Goal: Check status: Check status

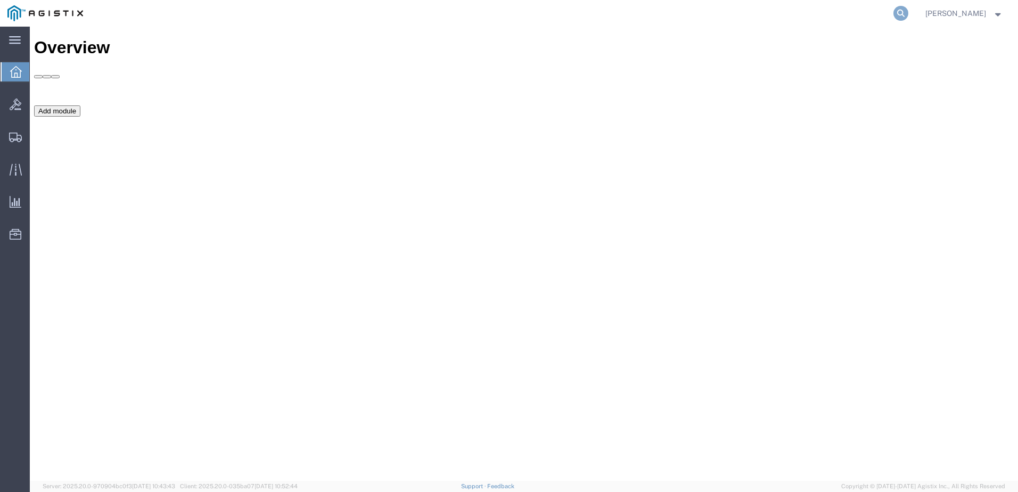
click at [909, 8] on icon at bounding box center [901, 13] width 15 height 15
click at [859, 17] on input "search" at bounding box center [732, 14] width 324 height 26
click at [909, 15] on icon at bounding box center [901, 13] width 15 height 15
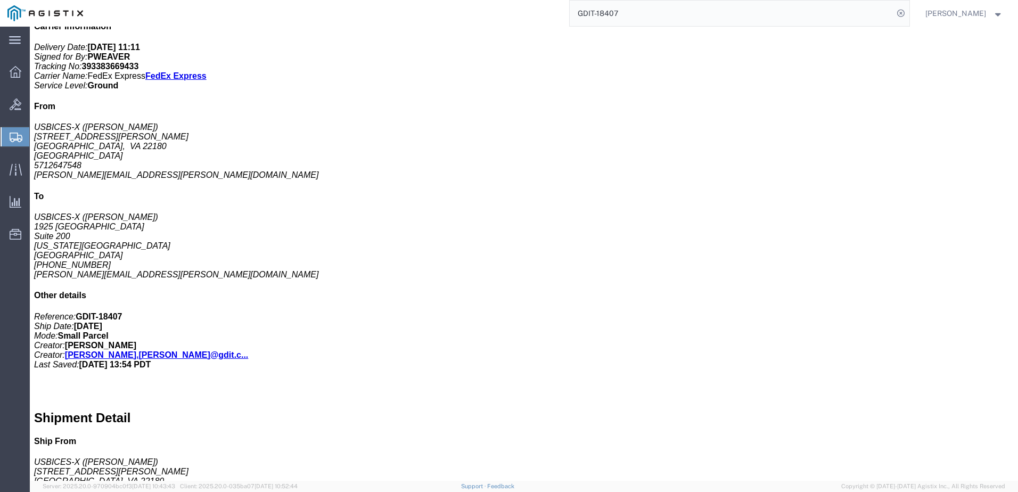
scroll to position [266, 0]
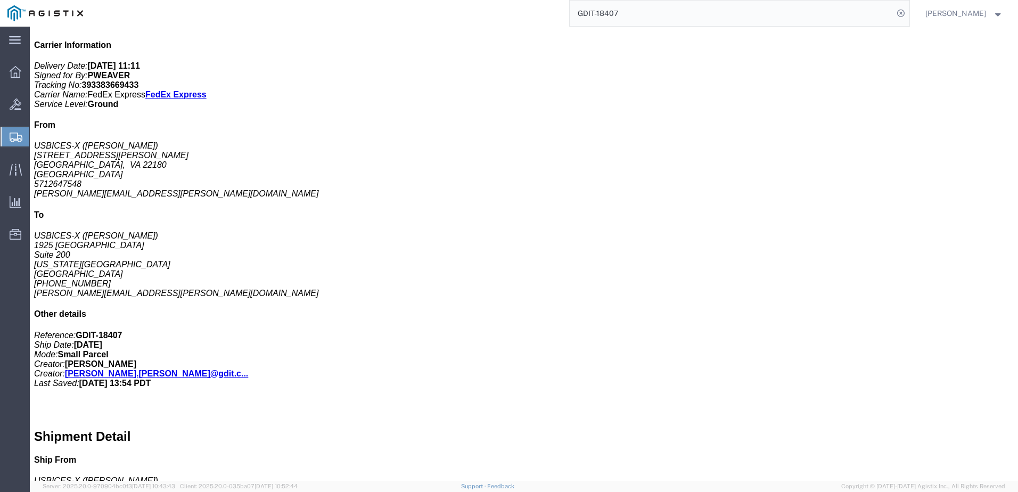
click p "Country of Origin: [GEOGRAPHIC_DATA]"
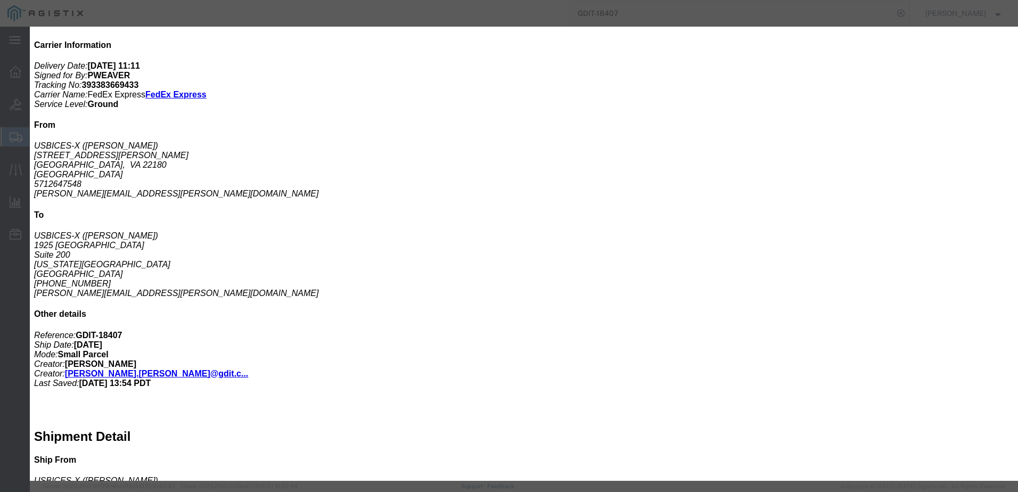
click b "AT - 145617"
click button "button"
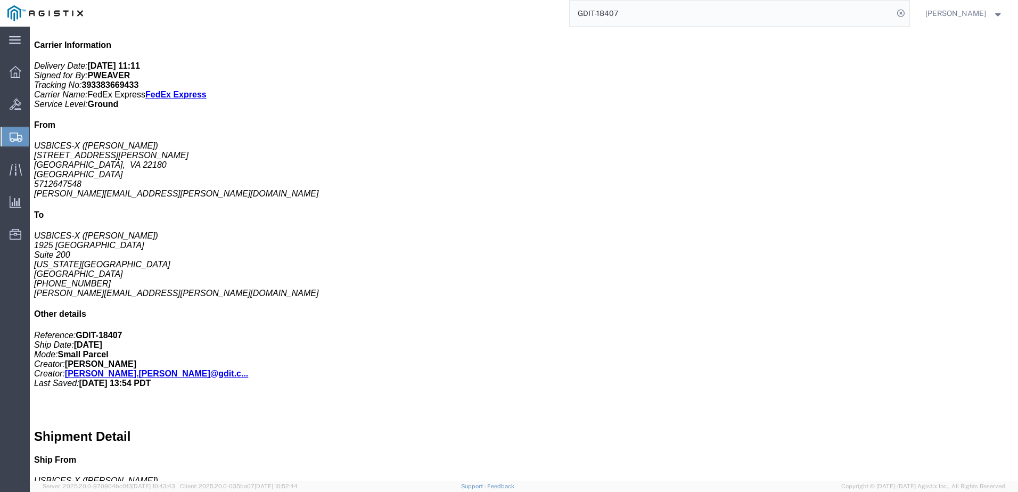
click p "Country of Origin: [GEOGRAPHIC_DATA]"
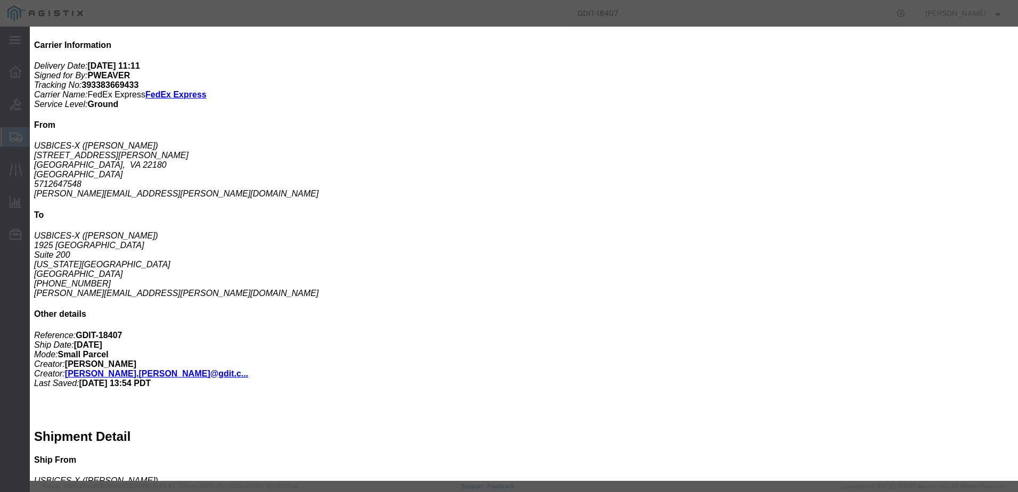
click icon "button"
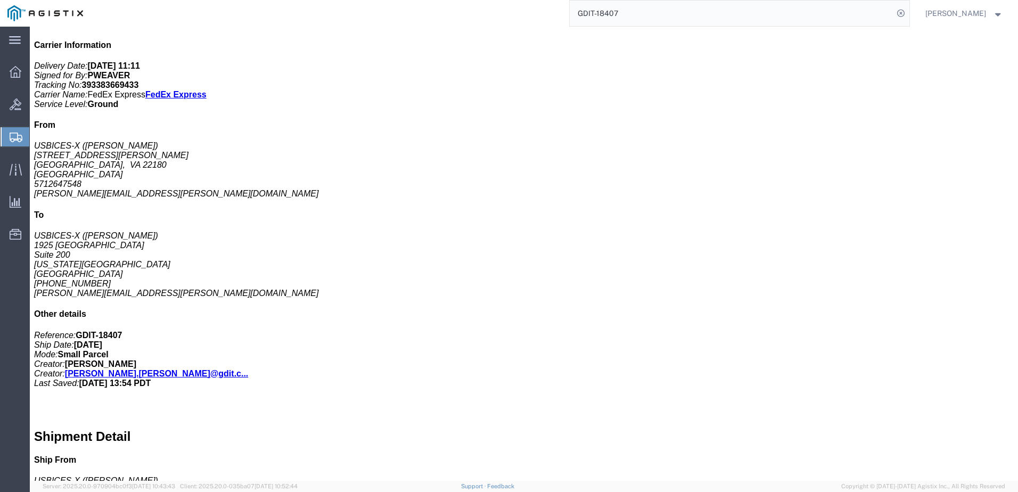
click at [693, 10] on input "GDIT-18407" at bounding box center [732, 14] width 324 height 26
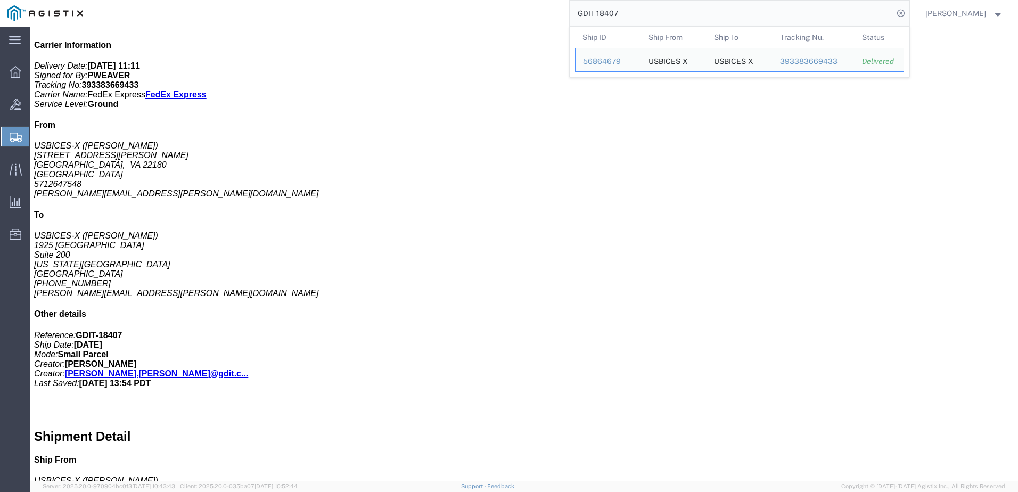
click at [693, 10] on input "GDIT-18407" at bounding box center [732, 14] width 324 height 26
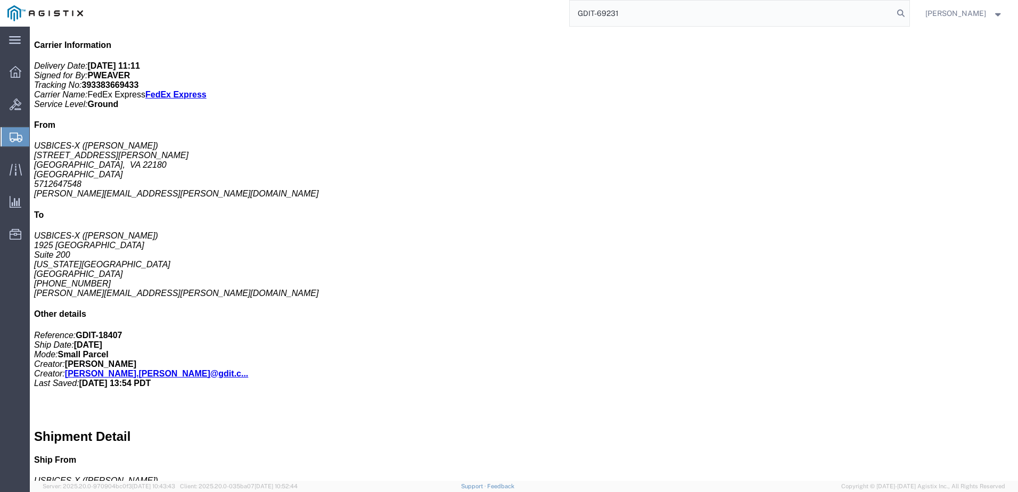
type input "GDIT-69231"
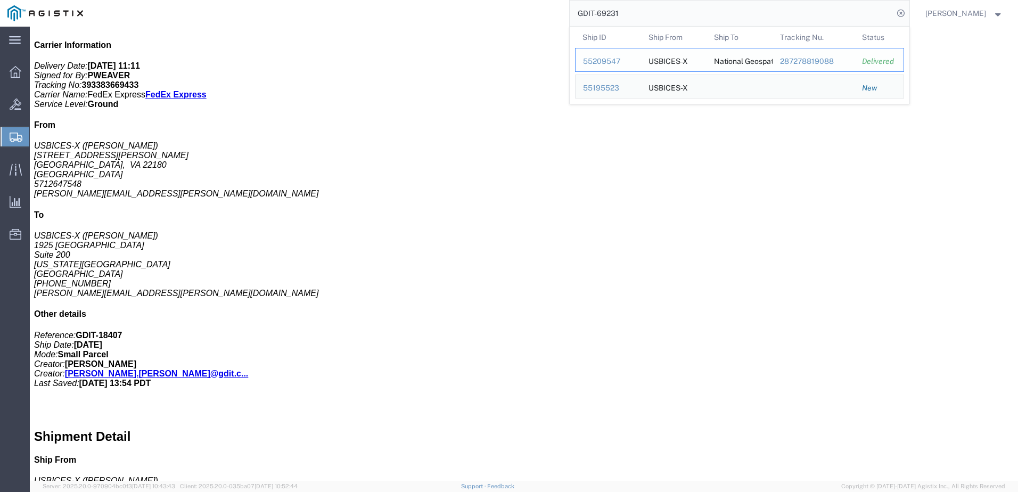
click at [628, 56] on div "55209547" at bounding box center [608, 61] width 51 height 11
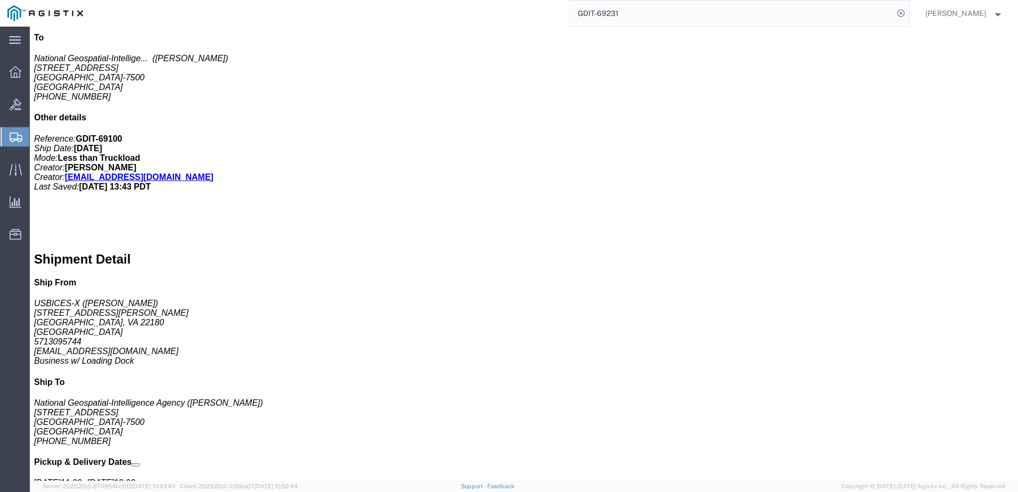
scroll to position [426, 0]
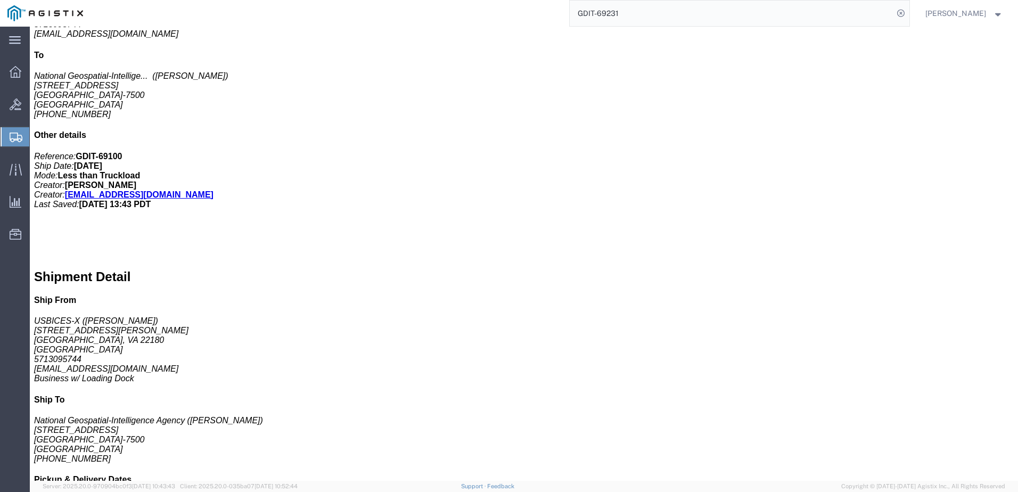
click p "Country of Origin: [GEOGRAPHIC_DATA]"
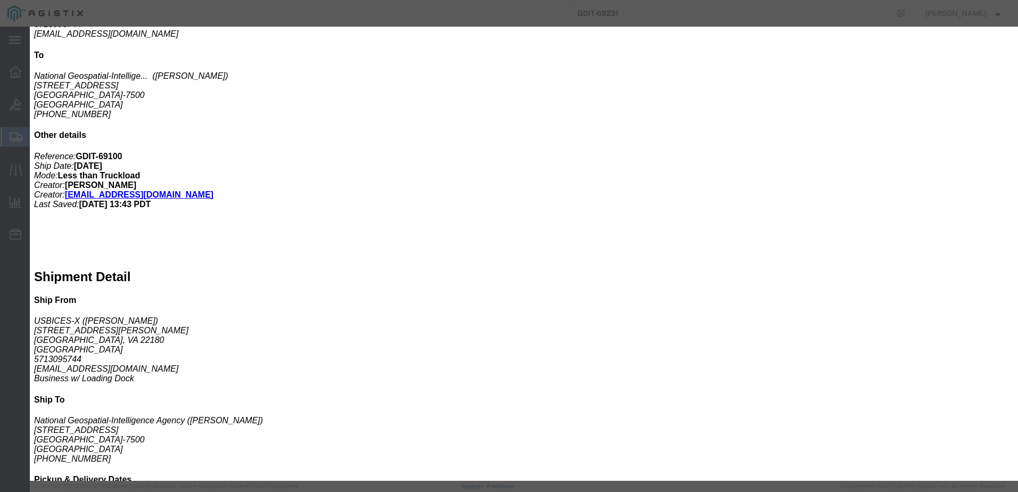
click b "Asset Tag:96957"
click div "Product Name: Cisco C9300-24P Switch Description: Cisco Catalyst 9300 24 Port S…"
click icon "button"
